Goal: Transaction & Acquisition: Obtain resource

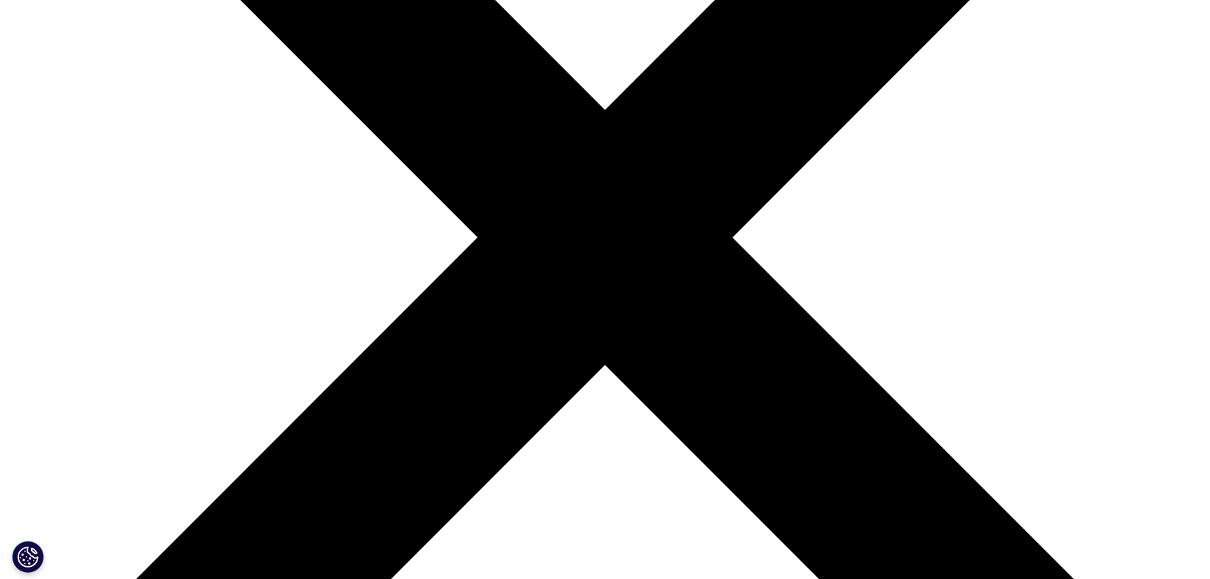
scroll to position [229, 750]
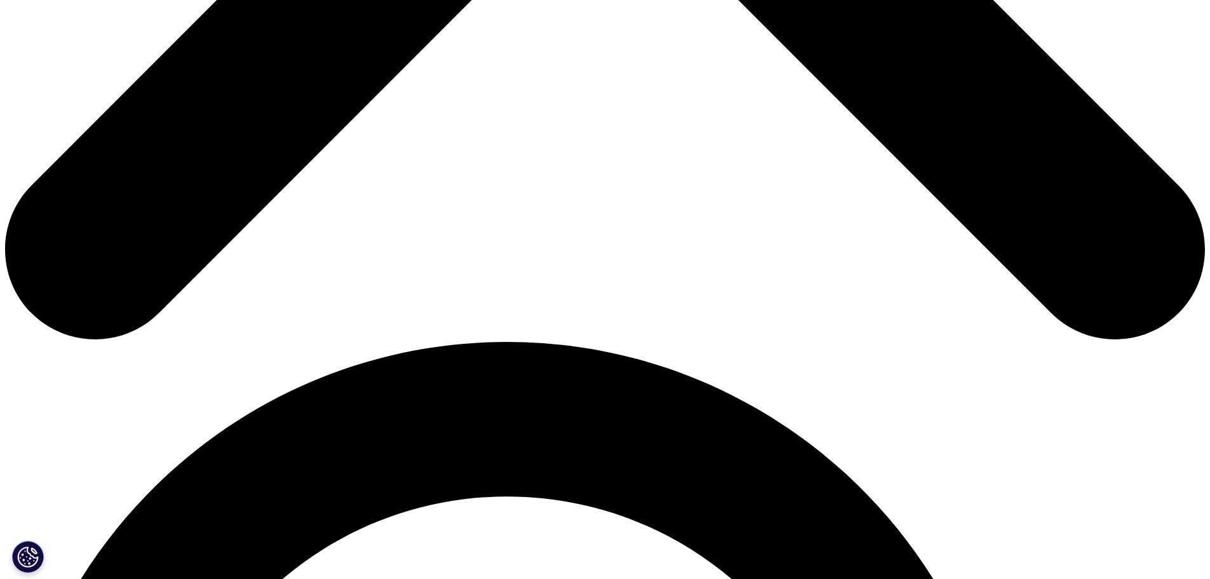
scroll to position [762, 0]
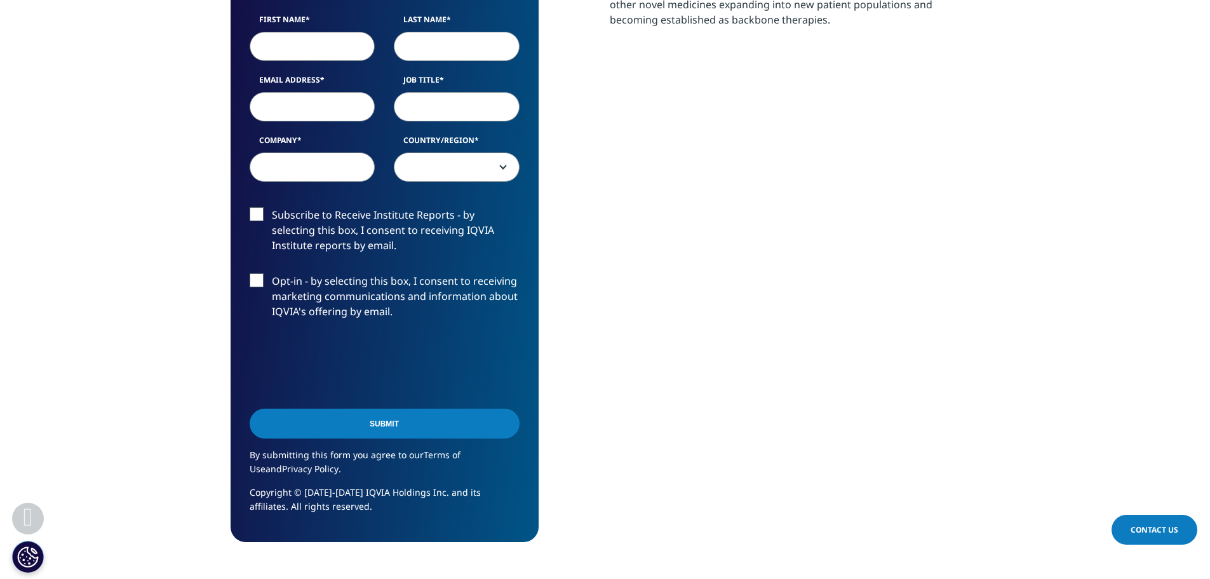
click at [277, 57] on input "First Name" at bounding box center [313, 46] width 126 height 29
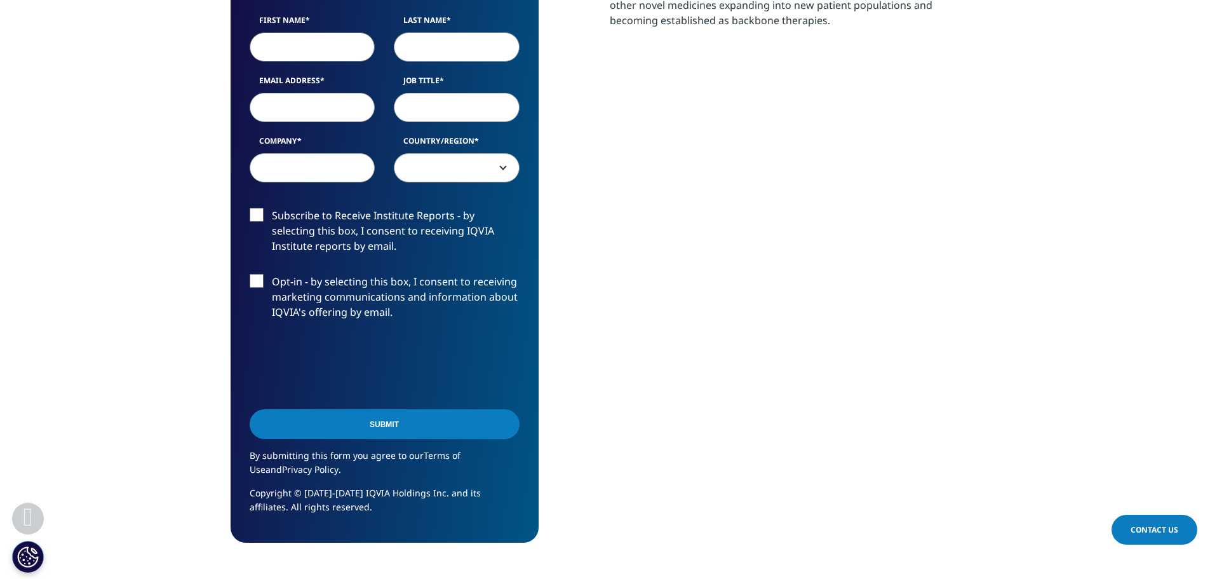
type input "[PERSON_NAME]"
click at [424, 42] on input "Last Name" at bounding box center [457, 46] width 126 height 29
type input "[PERSON_NAME]"
drag, startPoint x: 358, startPoint y: 91, endPoint x: 349, endPoint y: 100, distance: 11.7
click at [357, 92] on div "Email Address" at bounding box center [312, 97] width 145 height 47
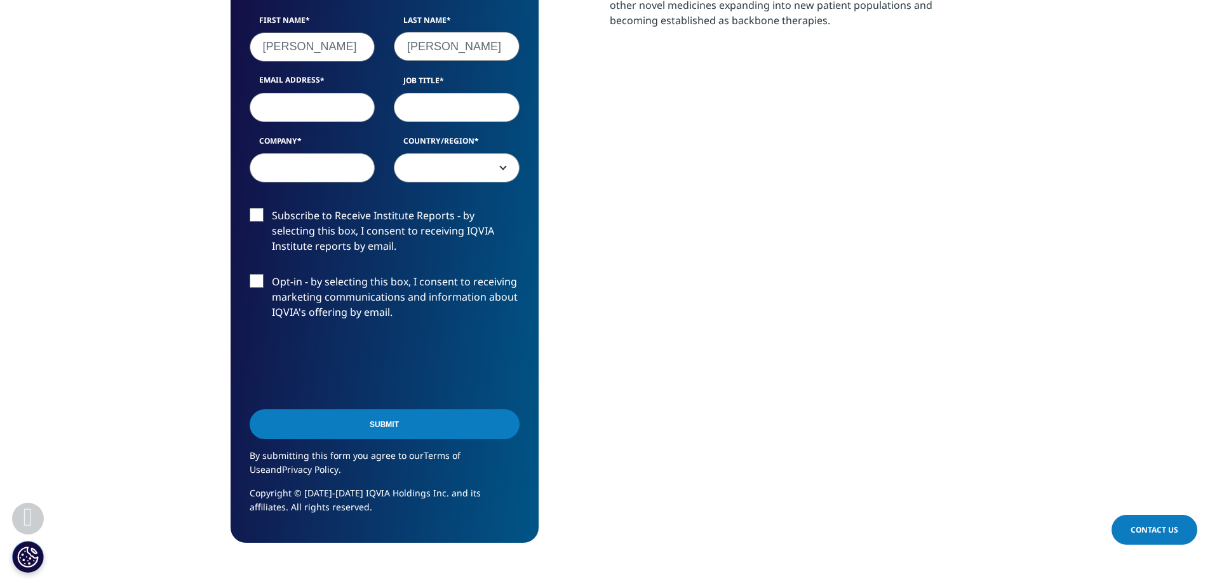
click at [345, 103] on input "Email Address" at bounding box center [313, 106] width 126 height 29
type input "[EMAIL_ADDRESS][DOMAIN_NAME]"
click at [436, 105] on input "Job Title" at bounding box center [457, 106] width 126 height 29
type input "Analyst"
click at [326, 167] on input "Company" at bounding box center [313, 166] width 126 height 29
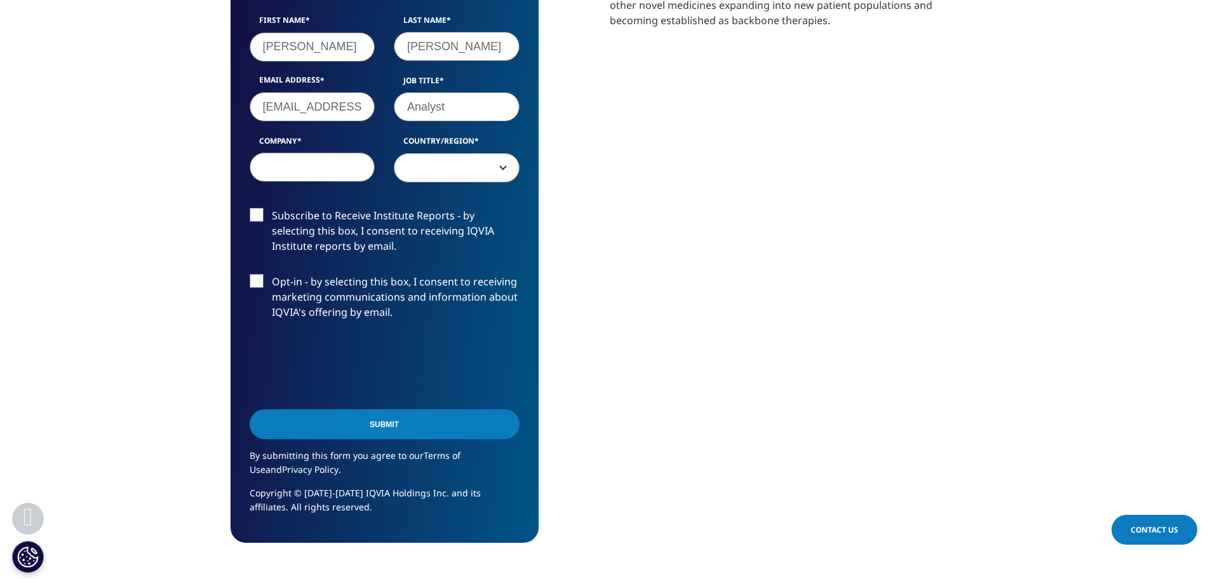
type input "GA"
click at [408, 162] on span at bounding box center [457, 167] width 125 height 29
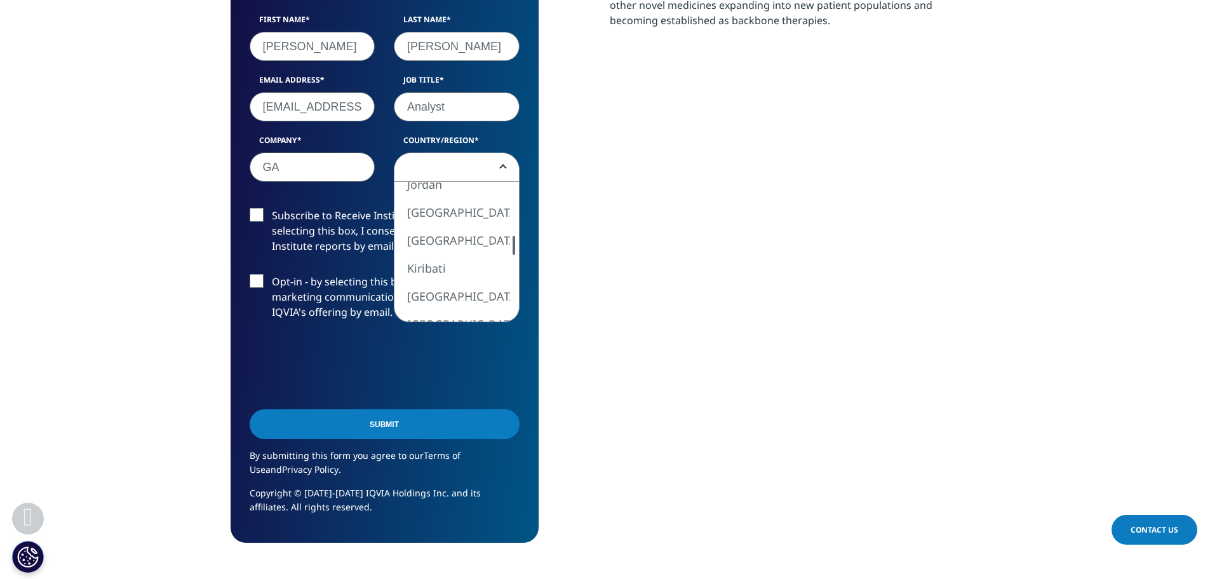
select select "Italy"
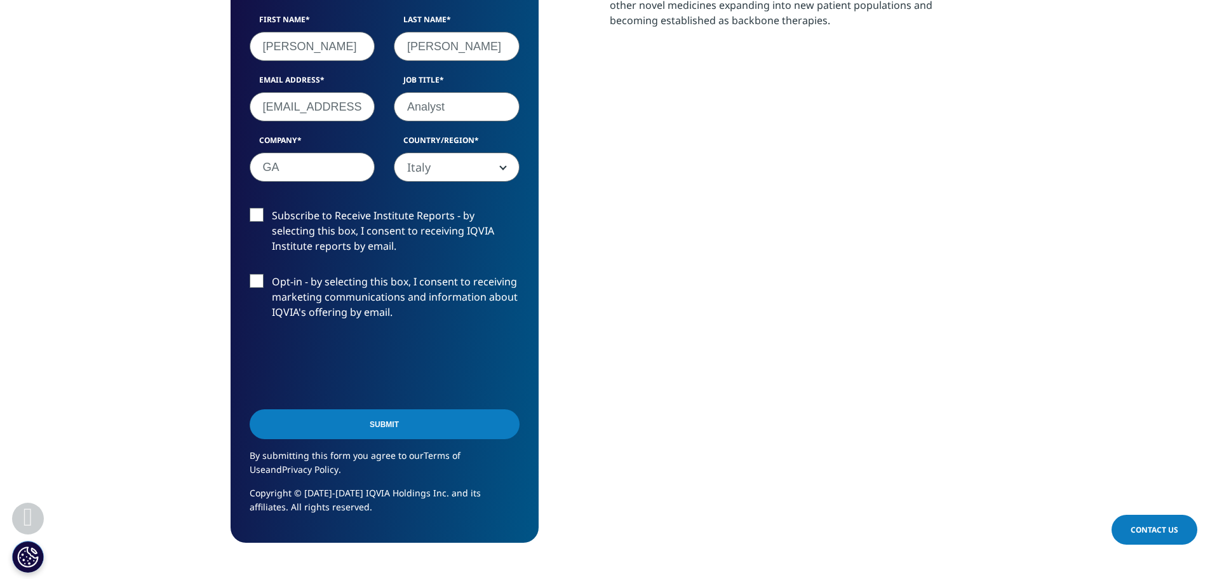
click at [380, 421] on input "Submit" at bounding box center [385, 424] width 270 height 30
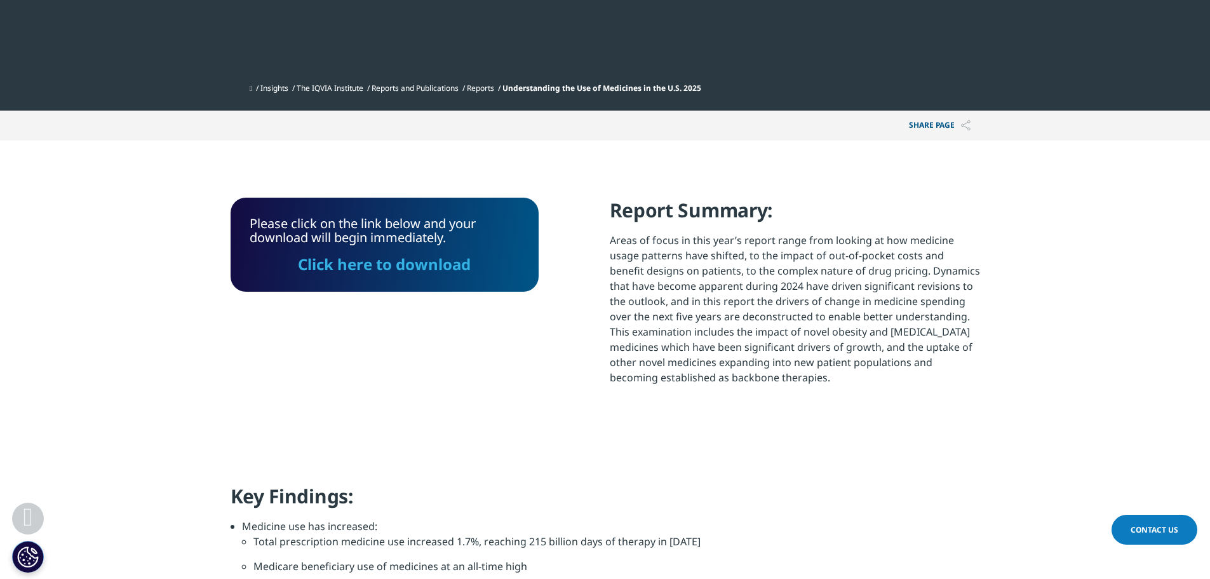
scroll to position [368, 0]
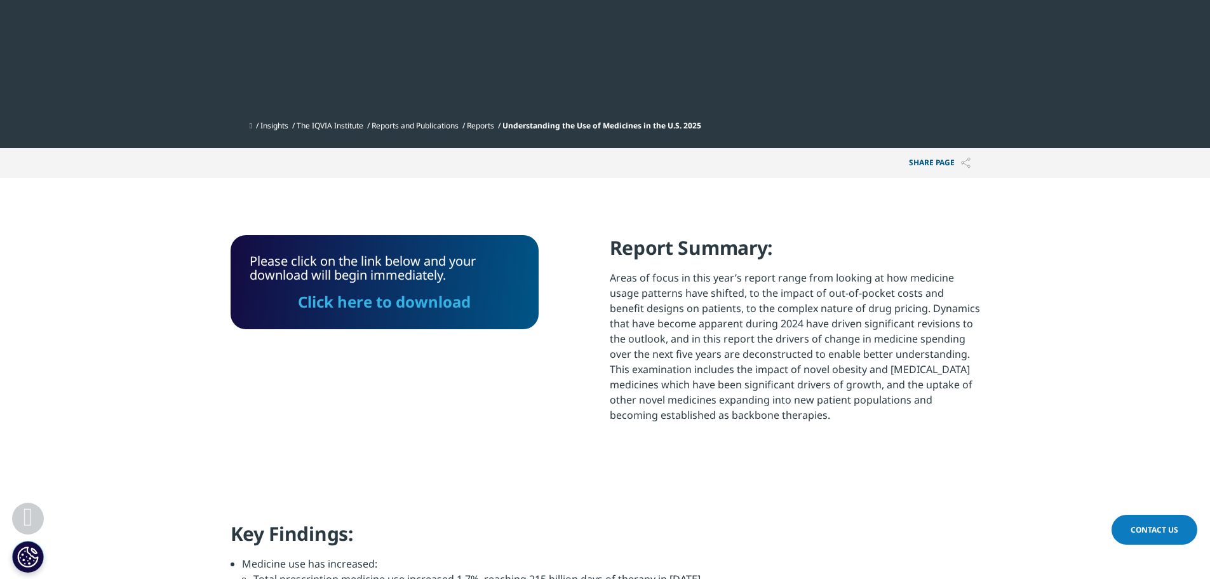
click at [363, 299] on link "Click here to download" at bounding box center [384, 301] width 173 height 21
